Goal: Communication & Community: Answer question/provide support

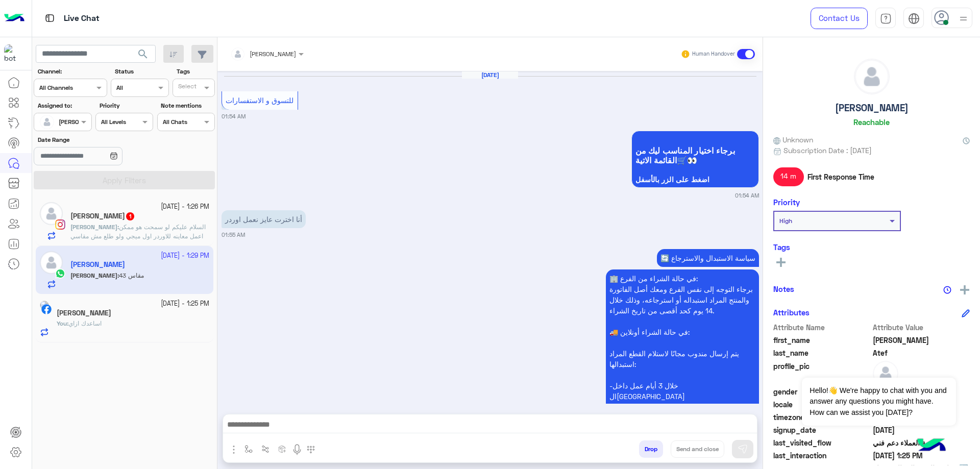
scroll to position [1530, 0]
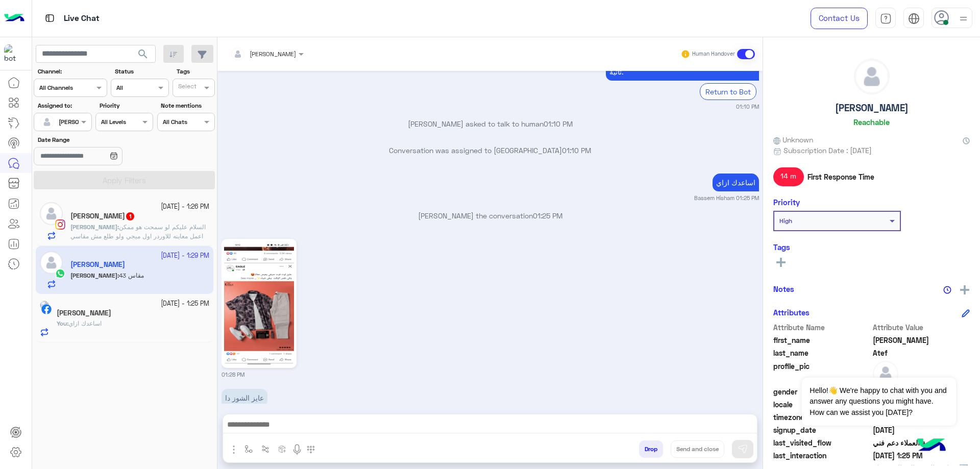
click at [857, 107] on h5 "[PERSON_NAME]" at bounding box center [872, 108] width 74 height 12
copy h5 "[PERSON_NAME]"
click at [285, 56] on div at bounding box center [267, 52] width 84 height 10
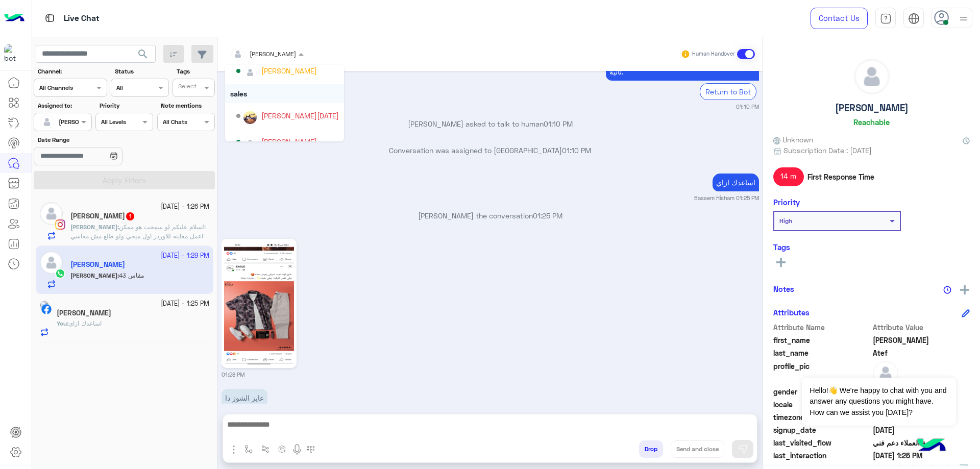
scroll to position [39, 0]
click at [285, 122] on div "[PERSON_NAME][DATE]" at bounding box center [287, 128] width 103 height 18
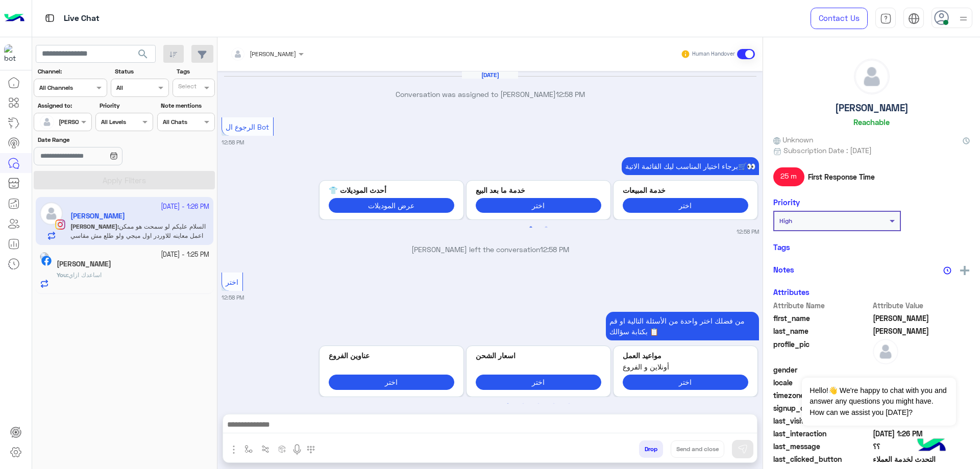
scroll to position [1067, 0]
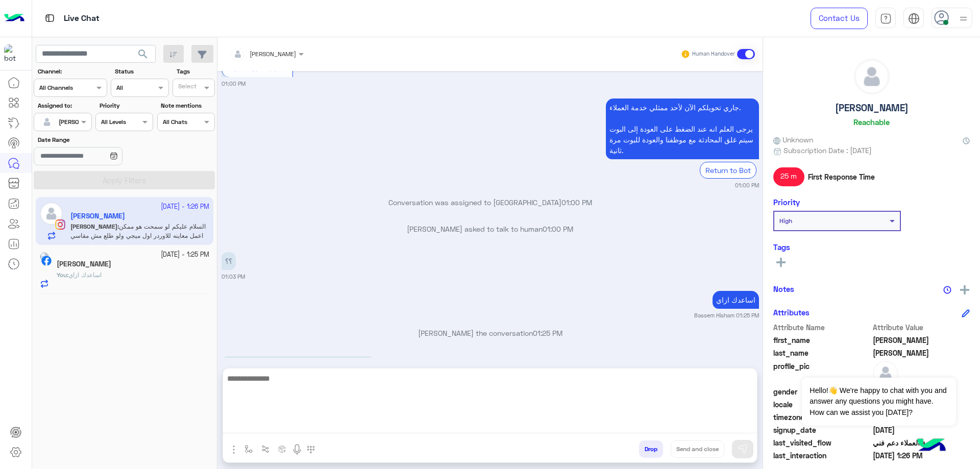
click at [310, 424] on textarea at bounding box center [490, 402] width 534 height 61
type textarea "**********"
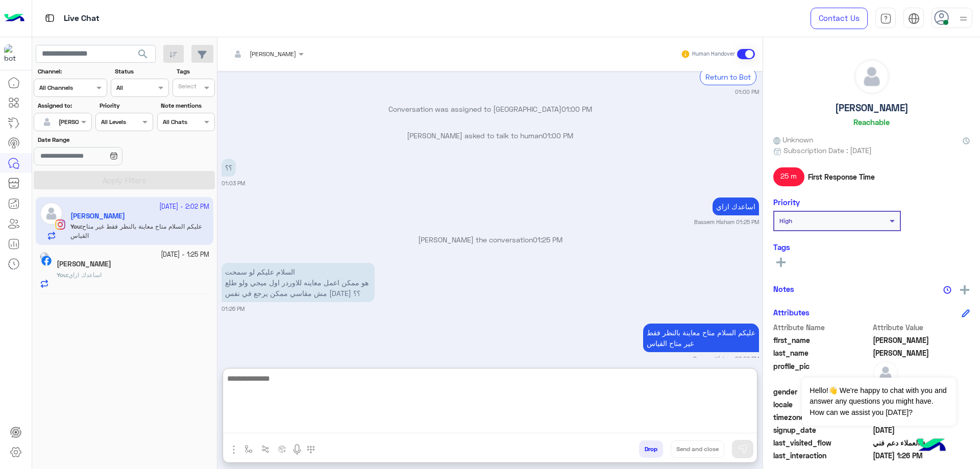
scroll to position [1163, 0]
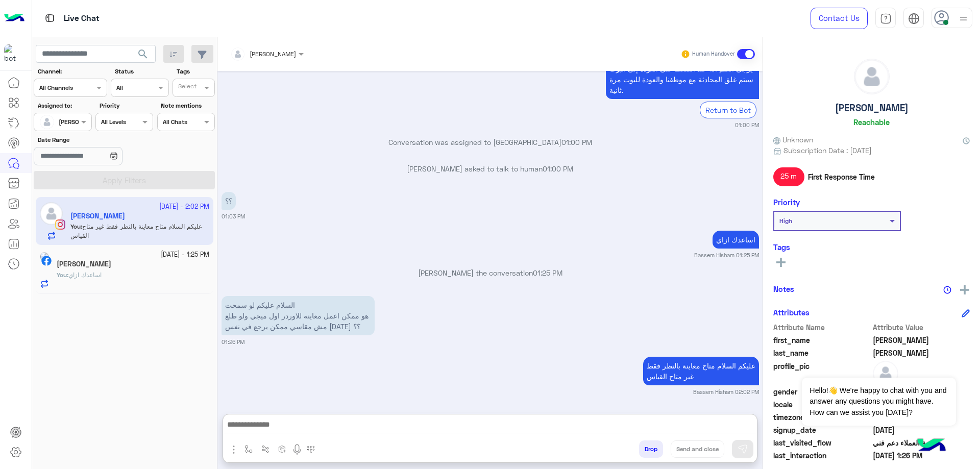
click at [150, 294] on div "[DATE] - 2:02 PM [PERSON_NAME] You : عليكم السلام متاح معاينة بالنظر فقط غير مت…" at bounding box center [124, 334] width 185 height 280
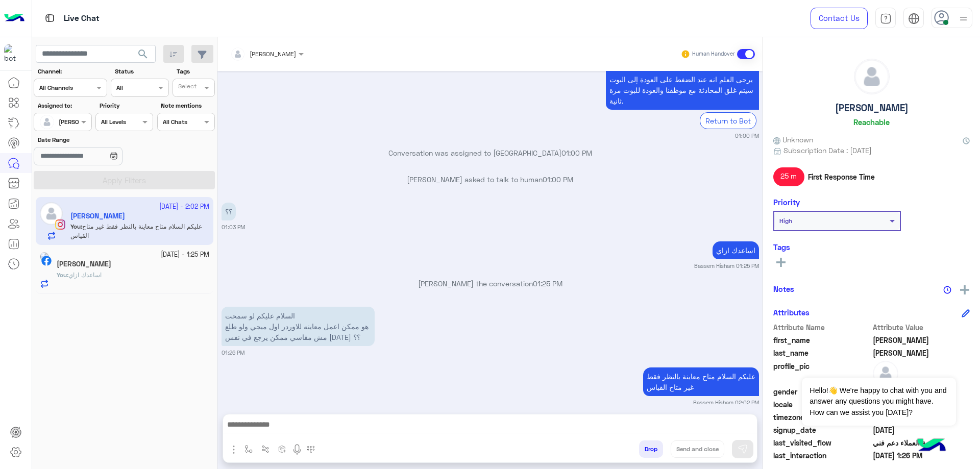
click at [154, 290] on div "[DATE] - 1:25 PM [PERSON_NAME] You : اساعدك ازاي" at bounding box center [125, 269] width 178 height 49
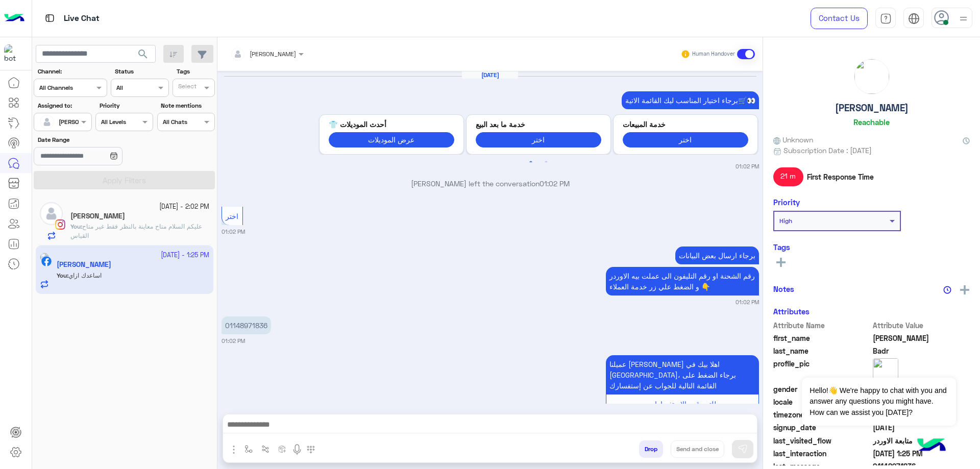
scroll to position [748, 0]
